Goal: Information Seeking & Learning: Learn about a topic

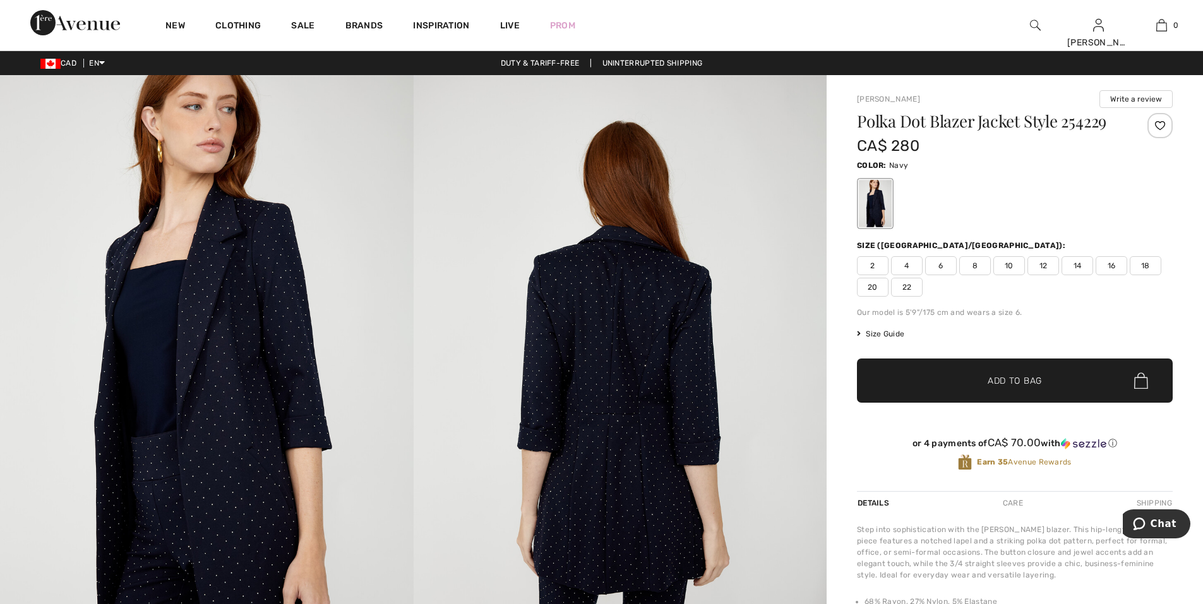
click at [1096, 128] on h1 "Polka Dot Blazer Jacket Style 254229" at bounding box center [988, 121] width 263 height 16
copy h1 "254229"
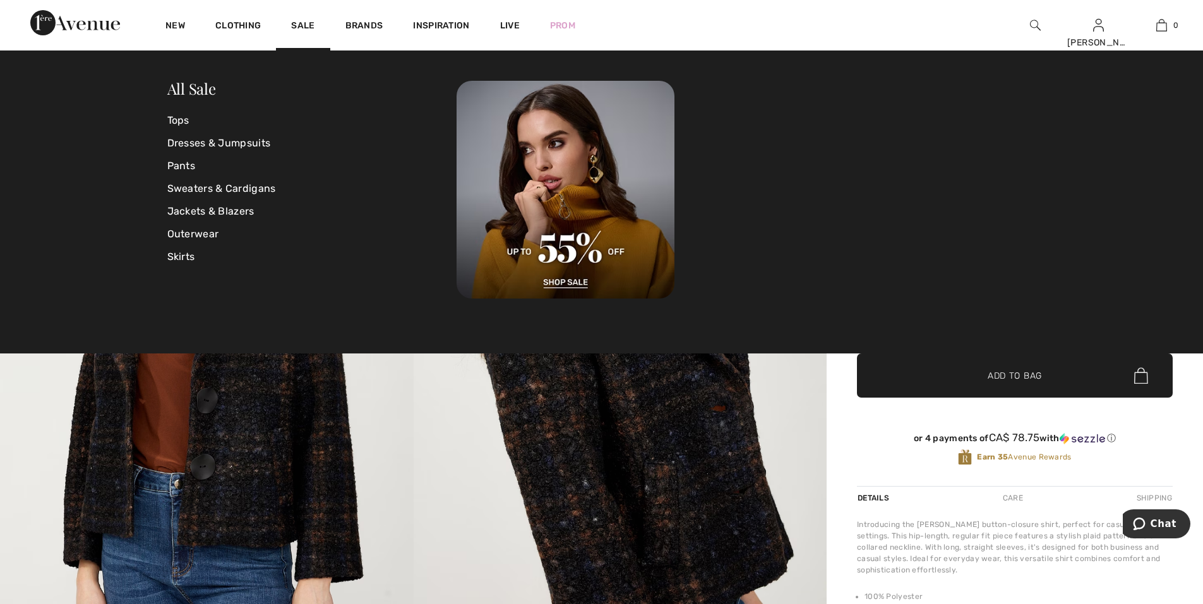
click at [1195, 436] on div "[PERSON_NAME] Write a review Plaid Collared Long Sleeve Style 254361 CA$ 315 Co…" at bounding box center [1015, 599] width 376 height 1048
